Goal: Task Accomplishment & Management: Manage account settings

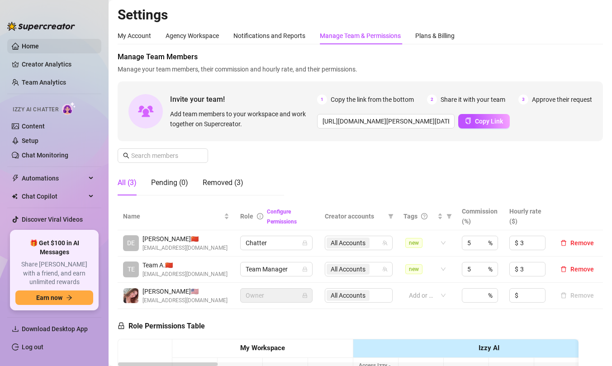
click at [39, 44] on link "Home" at bounding box center [30, 46] width 17 height 7
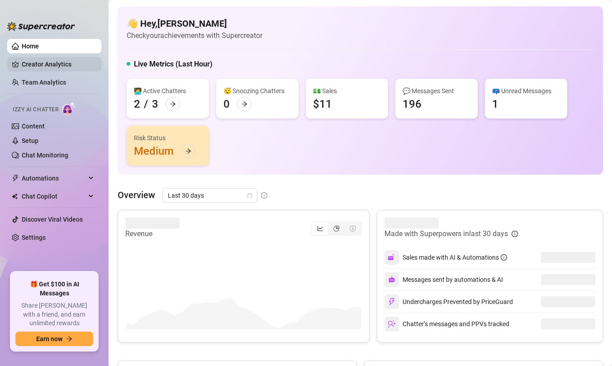
click at [51, 66] on link "Creator Analytics" at bounding box center [58, 64] width 72 height 14
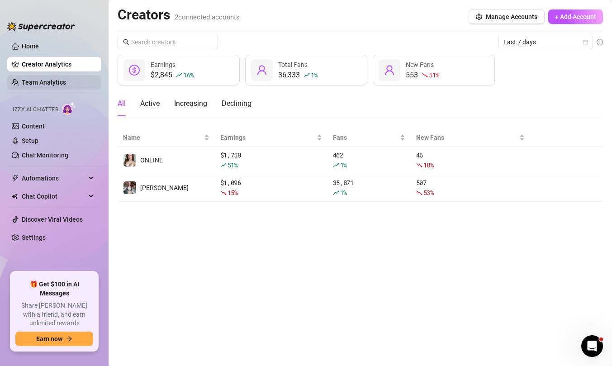
click at [58, 83] on link "Team Analytics" at bounding box center [44, 82] width 44 height 7
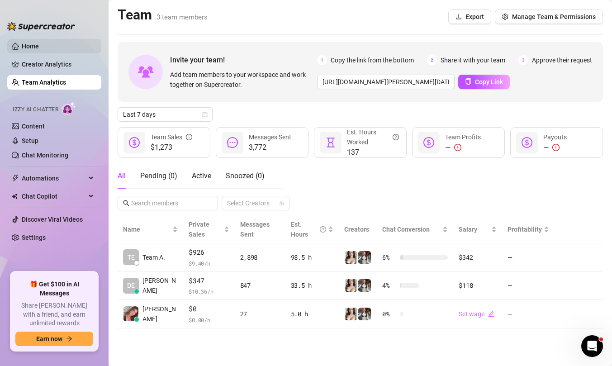
click at [39, 47] on link "Home" at bounding box center [30, 46] width 17 height 7
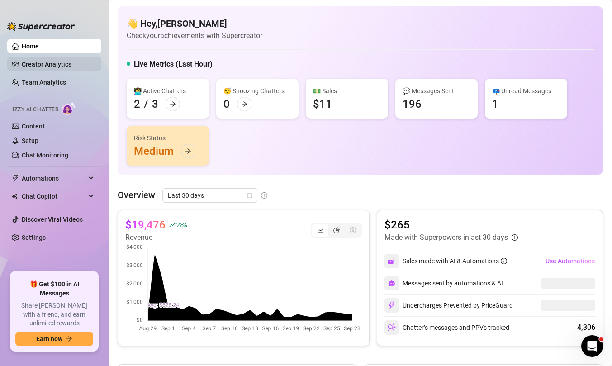
click at [54, 64] on link "Creator Analytics" at bounding box center [58, 64] width 72 height 14
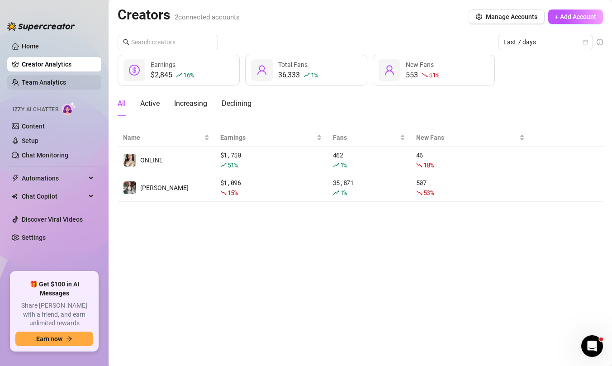
click at [55, 79] on link "Team Analytics" at bounding box center [44, 82] width 44 height 7
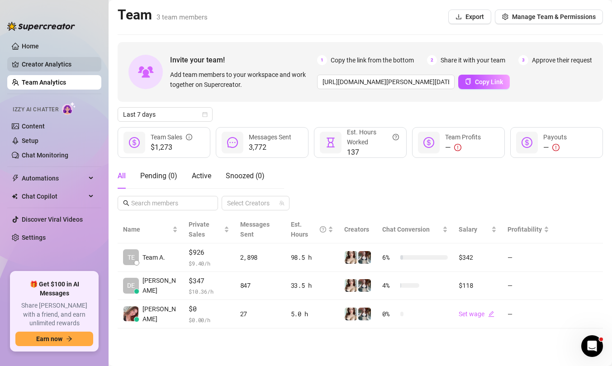
click at [73, 62] on link "Creator Analytics" at bounding box center [58, 64] width 72 height 14
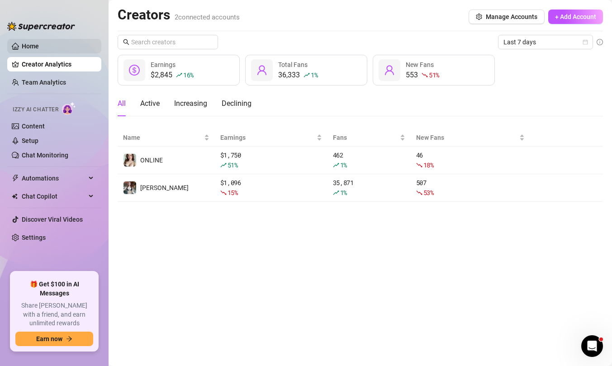
click at [39, 46] on link "Home" at bounding box center [30, 46] width 17 height 7
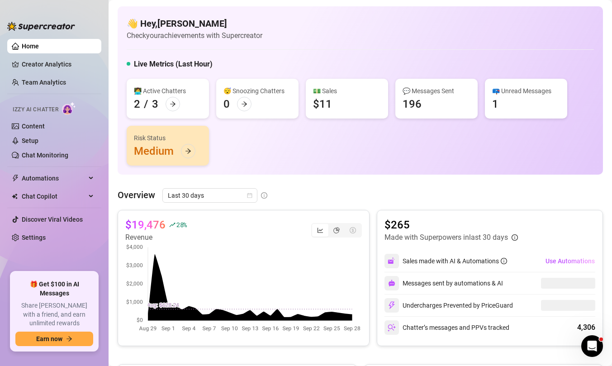
click at [77, 75] on ul "Home Creator Analytics Team Analytics Izzy AI Chatter Content Setup Chat Monito…" at bounding box center [54, 151] width 94 height 233
click at [66, 79] on link "Team Analytics" at bounding box center [44, 82] width 44 height 7
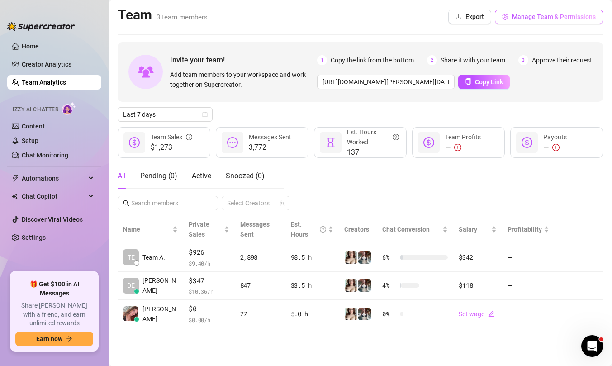
click at [564, 14] on span "Manage Team & Permissions" at bounding box center [554, 16] width 84 height 7
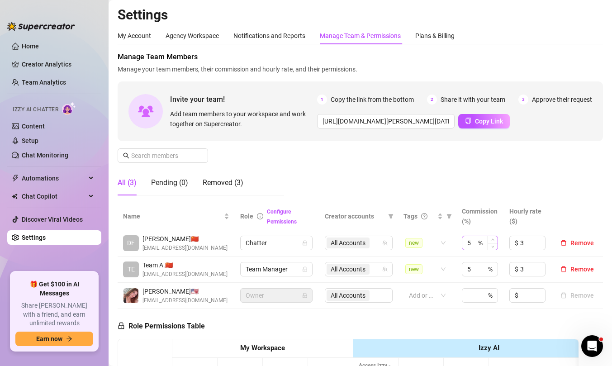
click at [483, 242] on div "5 %" at bounding box center [480, 243] width 36 height 14
click at [475, 244] on input "5" at bounding box center [471, 243] width 9 height 14
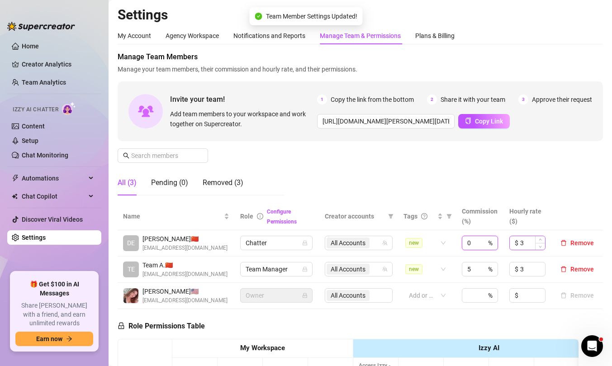
type input "0"
click at [526, 245] on input "3" at bounding box center [532, 243] width 25 height 14
type input "0"
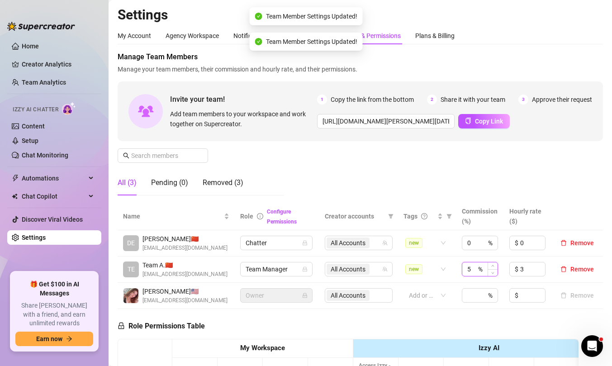
click at [476, 272] on input "5" at bounding box center [471, 269] width 9 height 14
type input "0"
click at [527, 271] on input "3" at bounding box center [532, 269] width 25 height 14
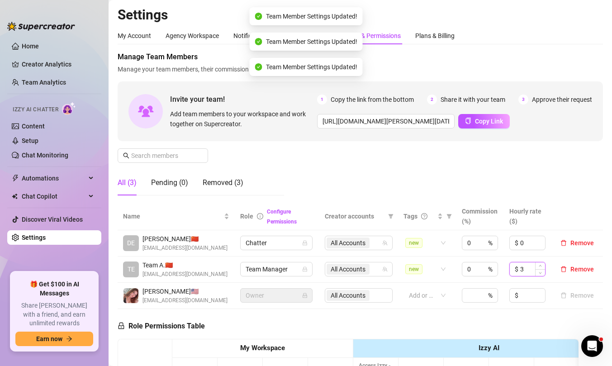
click at [527, 271] on input "3" at bounding box center [532, 269] width 25 height 14
type input "0"
click at [559, 175] on div "Manage Team Members Manage your team members, their commission and hourly rate,…" at bounding box center [360, 127] width 485 height 151
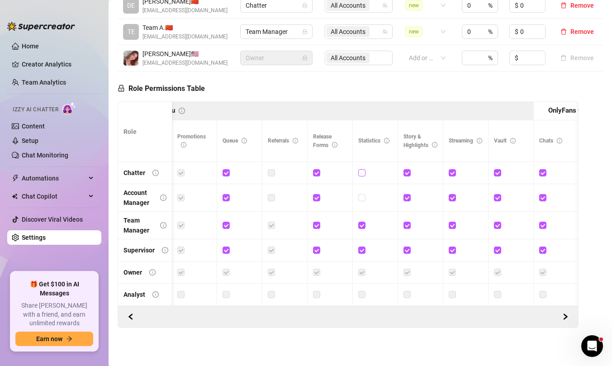
click at [363, 175] on input "checkbox" at bounding box center [361, 172] width 6 height 6
checkbox input "true"
click at [422, 89] on div "Role Permissions Table Save Permissions Role My Workspace Izzy AI OnlyFans Side…" at bounding box center [348, 199] width 461 height 257
